Goal: Register for event/course

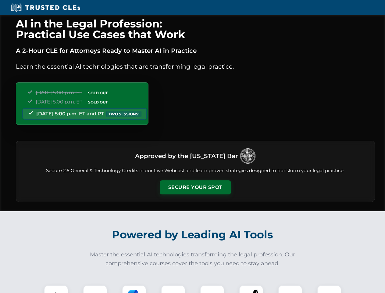
click at [195, 187] on button "Secure Your Spot" at bounding box center [195, 187] width 71 height 14
click at [56, 289] on img at bounding box center [56, 297] width 18 height 18
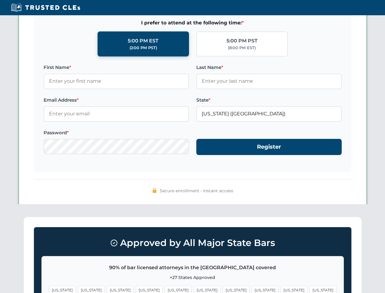
click at [223, 289] on span "[US_STATE]" at bounding box center [236, 290] width 27 height 9
click at [281, 289] on span "[US_STATE]" at bounding box center [294, 290] width 27 height 9
